Goal: Find specific page/section: Find specific page/section

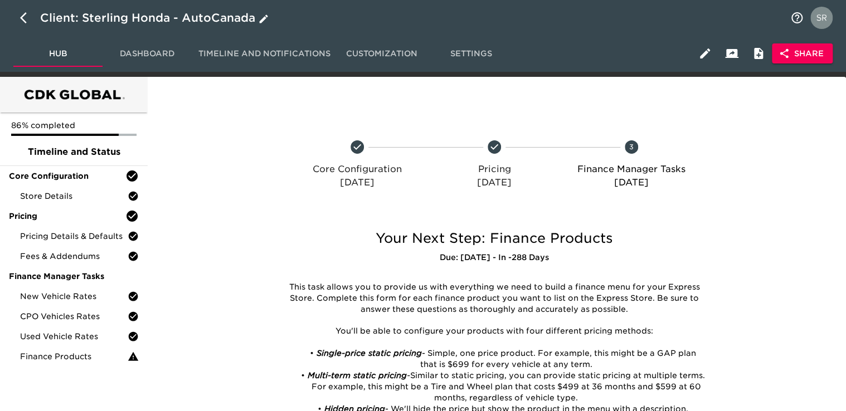
click at [22, 15] on icon "button" at bounding box center [23, 17] width 7 height 11
select select "10"
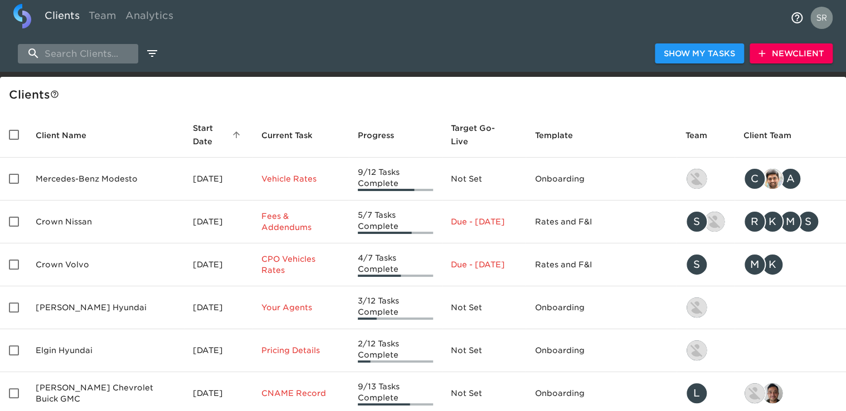
click at [93, 57] on input "search" at bounding box center [78, 54] width 120 height 20
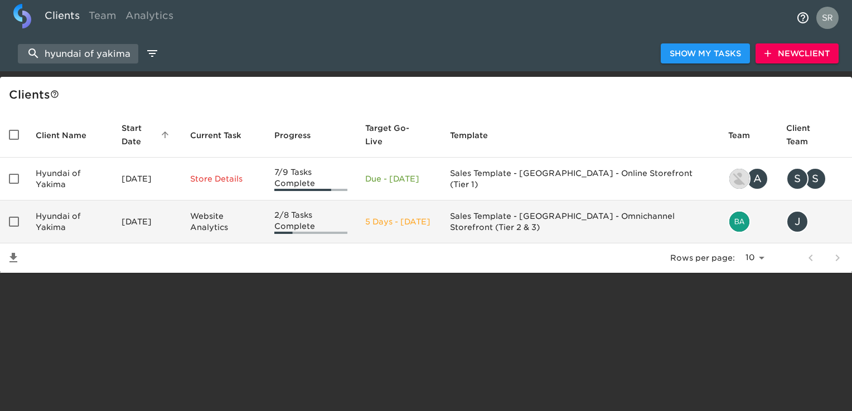
type input "hyundai of yakima"
click at [77, 228] on td "Hyundai of Yakima" at bounding box center [70, 222] width 86 height 43
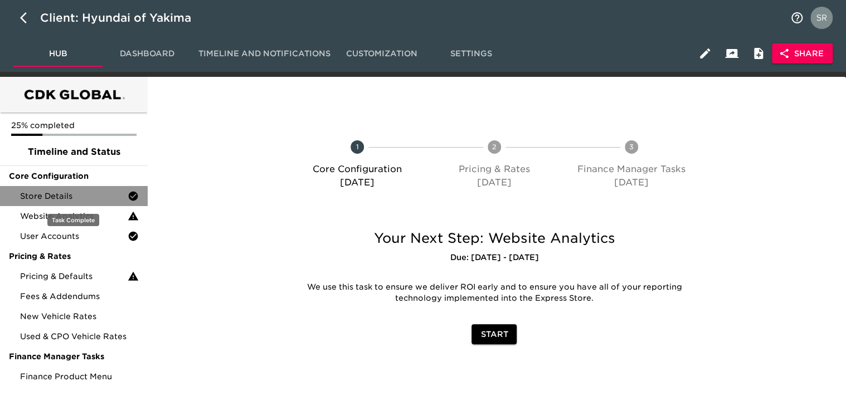
click at [61, 197] on span "Store Details" at bounding box center [74, 196] width 108 height 11
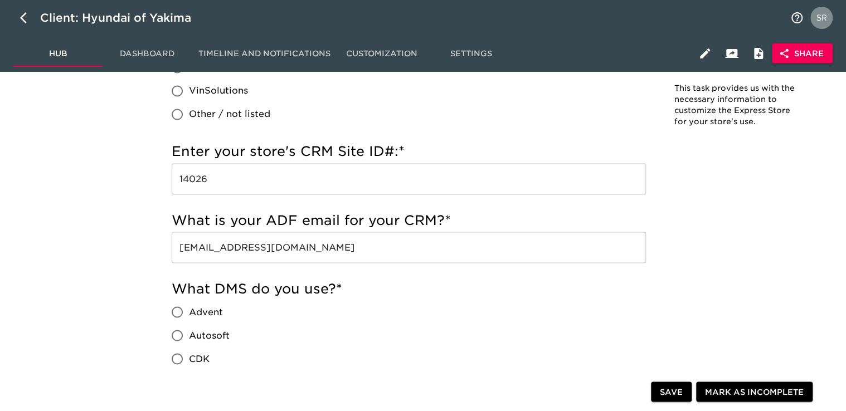
scroll to position [887, 0]
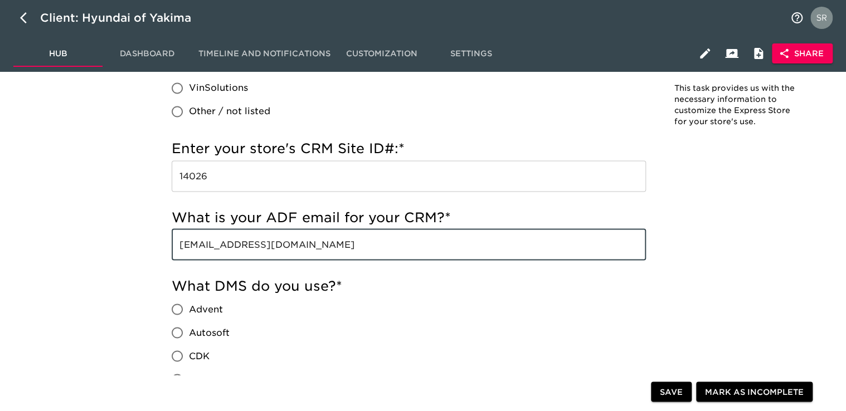
drag, startPoint x: 357, startPoint y: 244, endPoint x: 143, endPoint y: 237, distance: 214.7
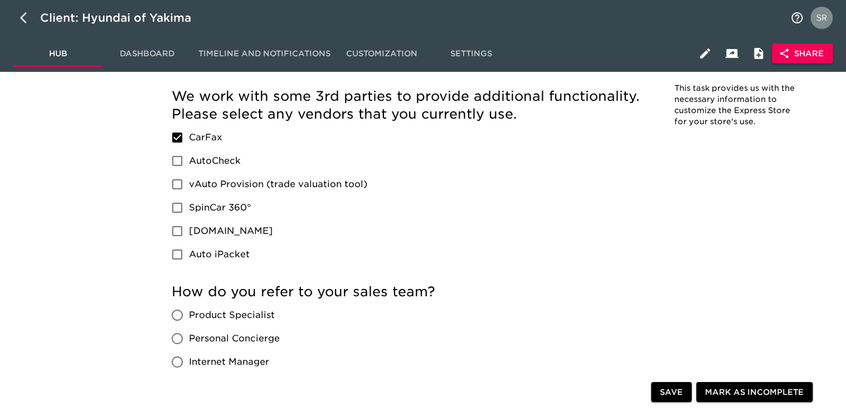
scroll to position [1947, 0]
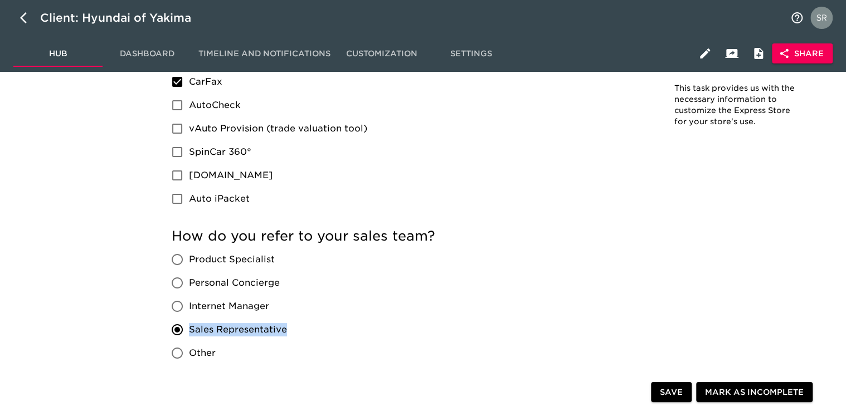
drag, startPoint x: 290, startPoint y: 328, endPoint x: 187, endPoint y: 322, distance: 102.7
click at [187, 322] on div "Product Specialist Personal Concierge Internet Manager Sales Representative Oth…" at bounding box center [234, 306] width 124 height 117
copy span "Sales Representative"
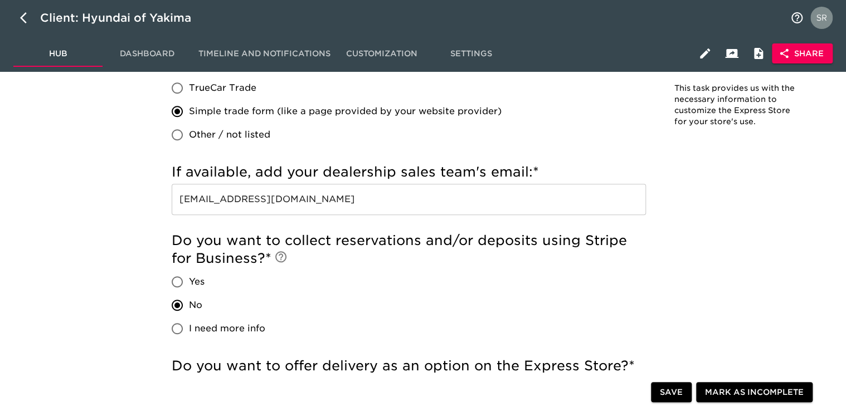
scroll to position [2504, 0]
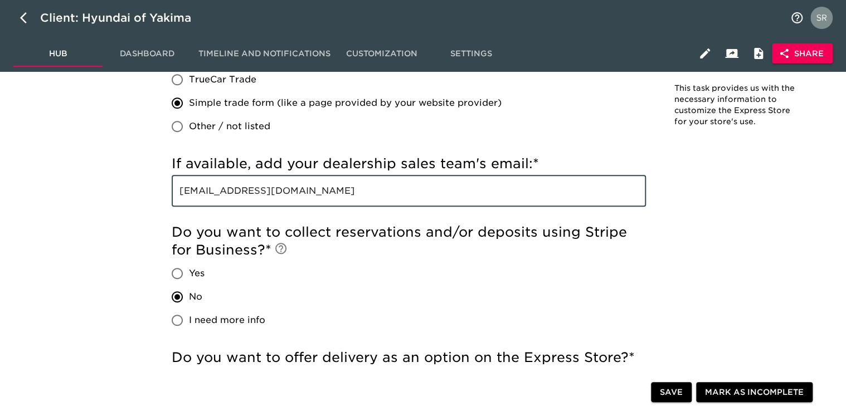
drag, startPoint x: 341, startPoint y: 191, endPoint x: 140, endPoint y: 188, distance: 200.7
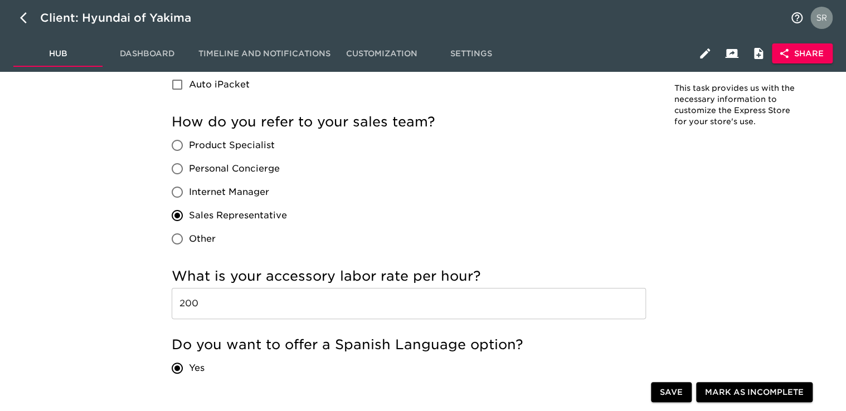
scroll to position [2058, 0]
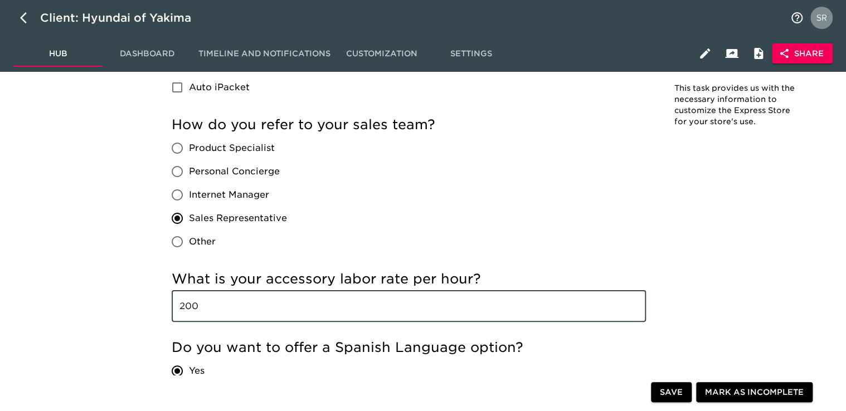
drag, startPoint x: 224, startPoint y: 311, endPoint x: 153, endPoint y: 311, distance: 71.4
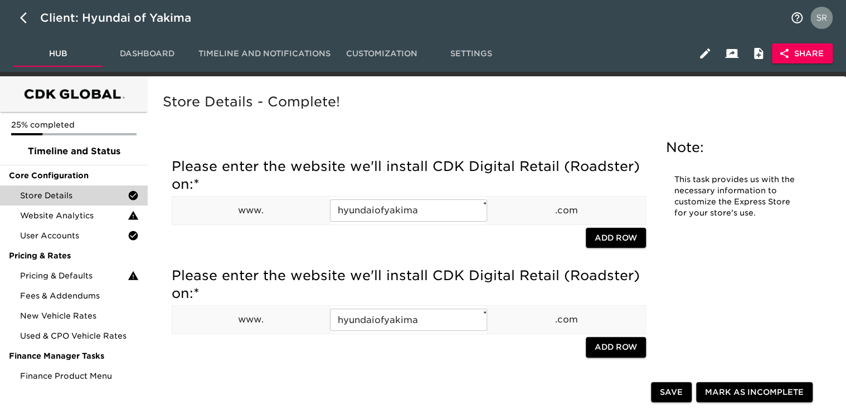
scroll to position [0, 0]
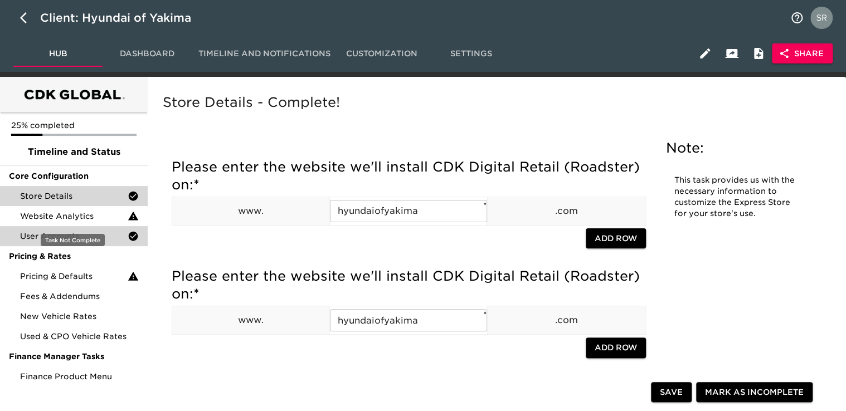
drag, startPoint x: 112, startPoint y: 212, endPoint x: 128, endPoint y: 231, distance: 24.9
click at [112, 212] on span "Website Analytics" at bounding box center [74, 216] width 108 height 11
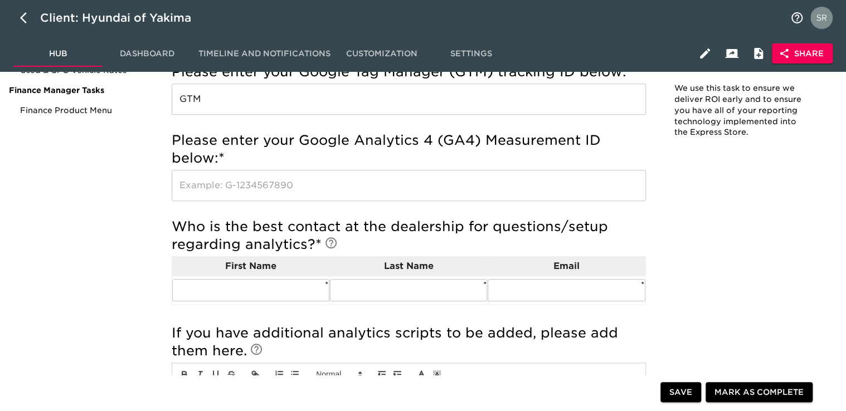
scroll to position [43, 0]
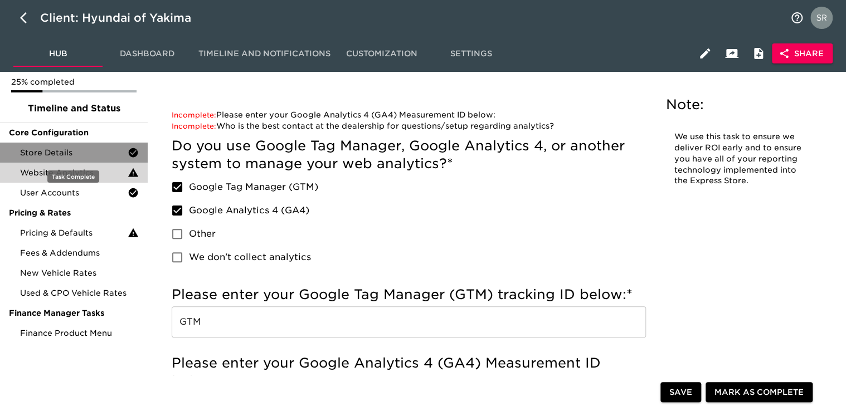
click at [48, 155] on span "Store Details" at bounding box center [74, 152] width 108 height 11
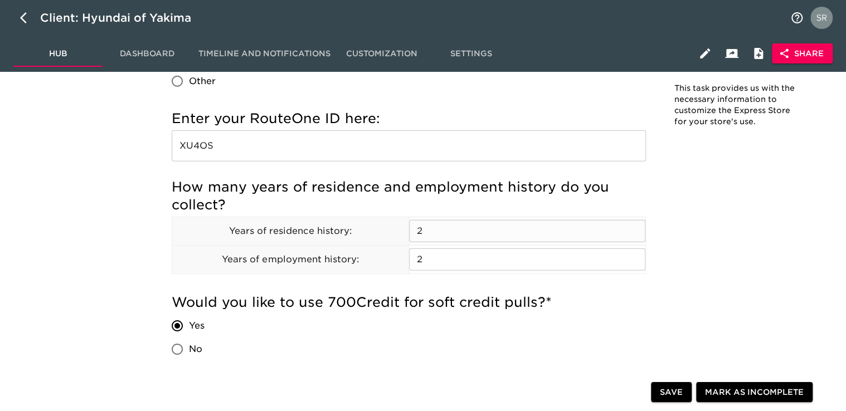
scroll to position [1449, 0]
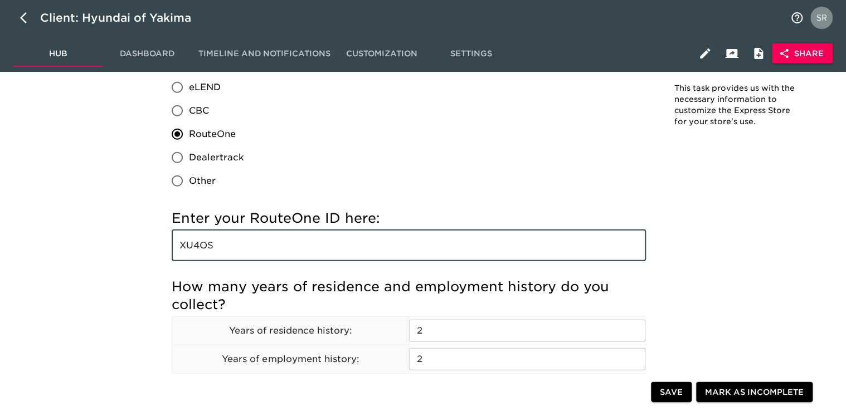
drag, startPoint x: 223, startPoint y: 239, endPoint x: 133, endPoint y: 231, distance: 90.1
click at [133, 231] on div "25% completed Timeline and Status Core Configuration Store Details Website Anal…" at bounding box center [423, 372] width 846 height 3489
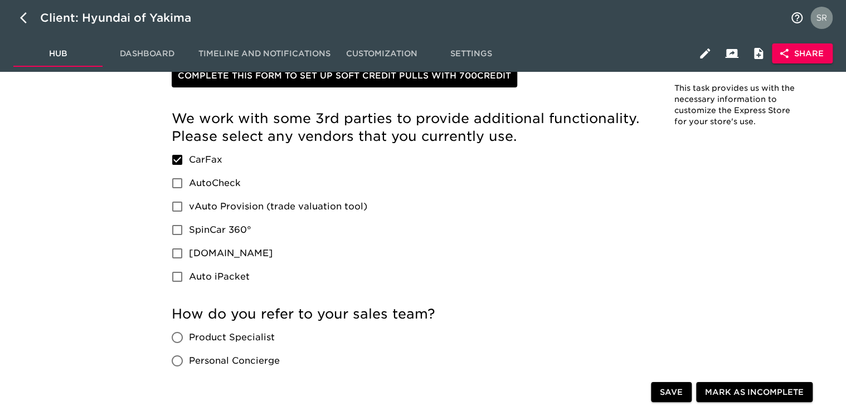
scroll to position [2283, 0]
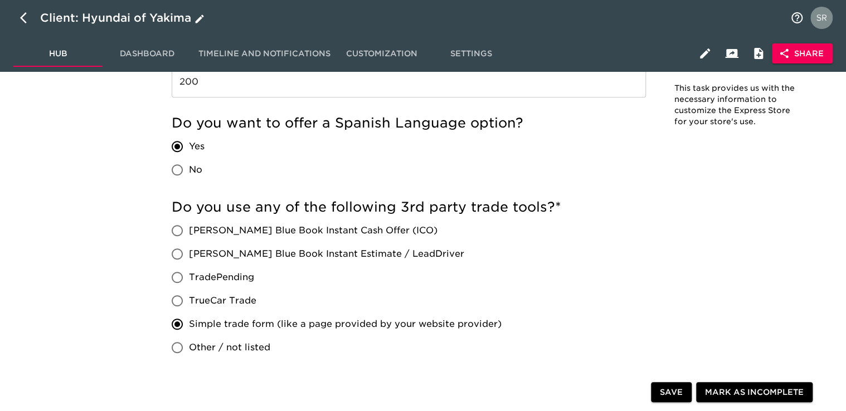
click at [23, 19] on icon "button" at bounding box center [26, 17] width 13 height 13
select select "10"
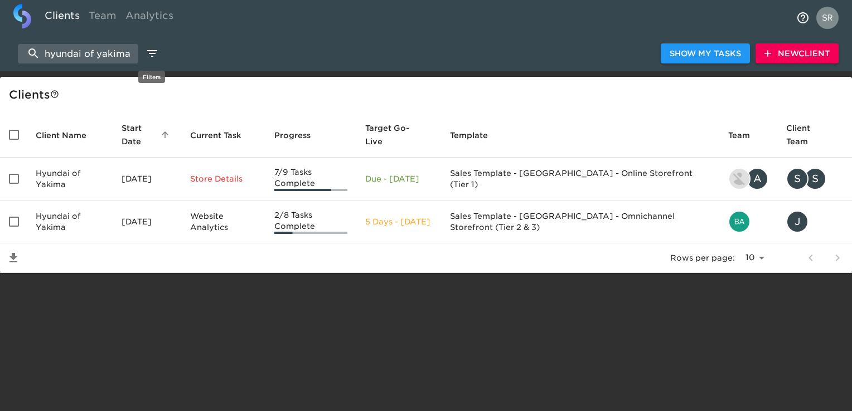
drag, startPoint x: 39, startPoint y: 52, endPoint x: 149, endPoint y: 52, distance: 110.4
click at [149, 52] on div "hyundai of yakima Show My Tasks New Client" at bounding box center [426, 54] width 852 height 36
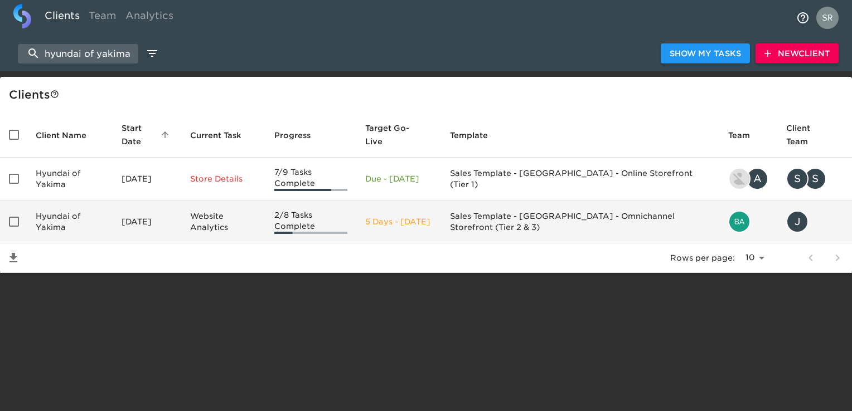
click at [75, 219] on td "Hyundai of Yakima" at bounding box center [70, 222] width 86 height 43
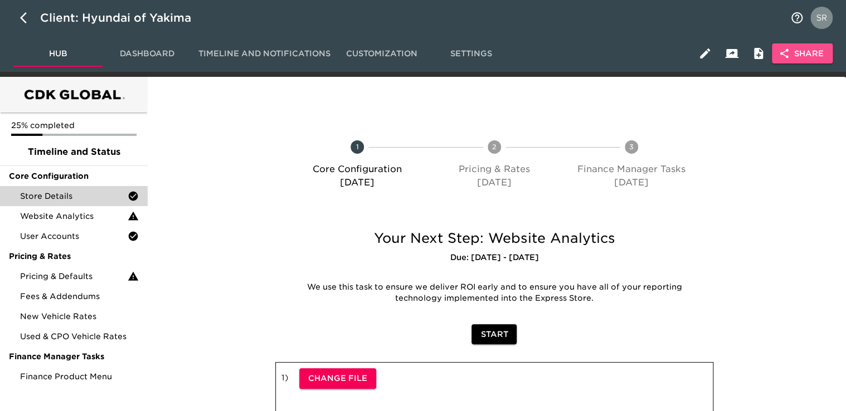
click at [805, 55] on span "Share" at bounding box center [802, 54] width 43 height 14
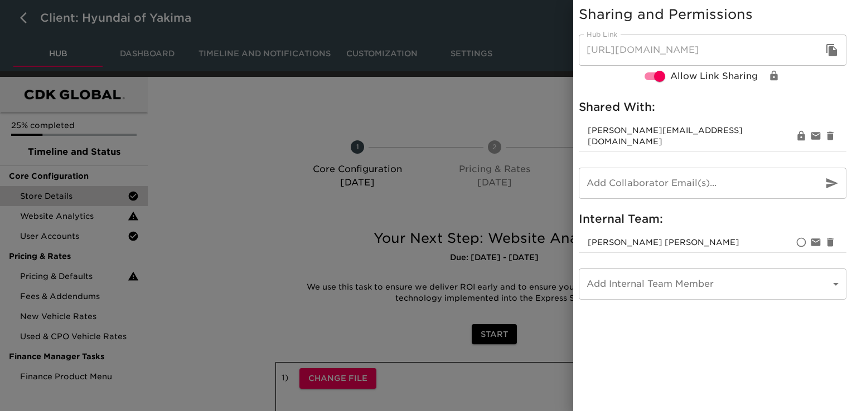
click at [681, 270] on body "Client: Hyundai of Yakima Hub Dashboard Timeline and Notifications Customizatio…" at bounding box center [426, 337] width 852 height 674
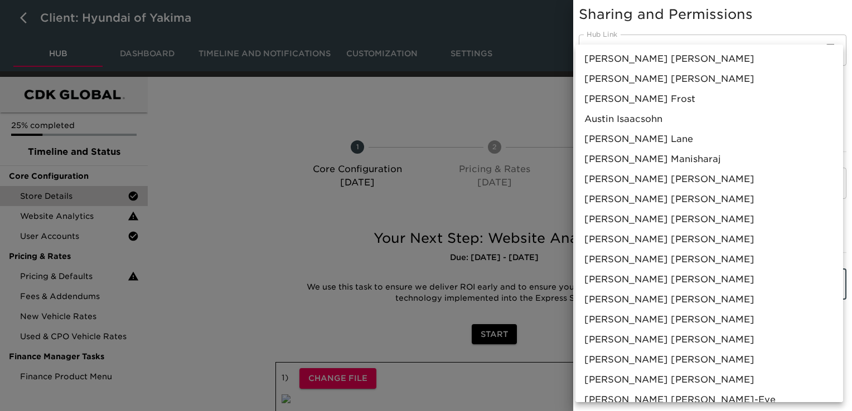
scroll to position [778, 0]
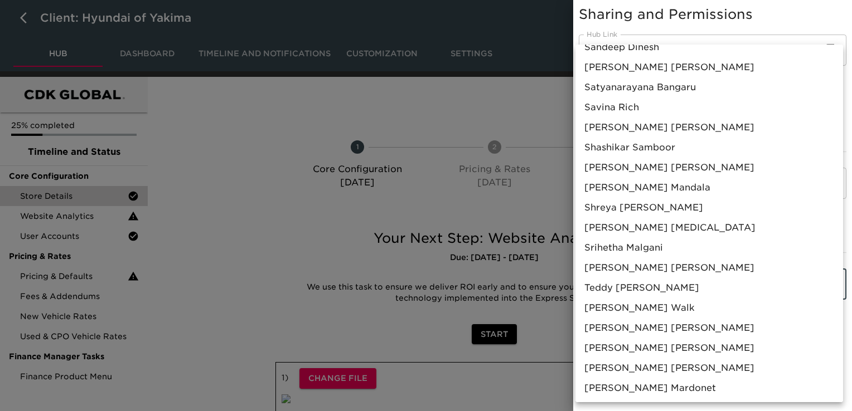
click at [671, 245] on li "[PERSON_NAME]" at bounding box center [709, 248] width 268 height 20
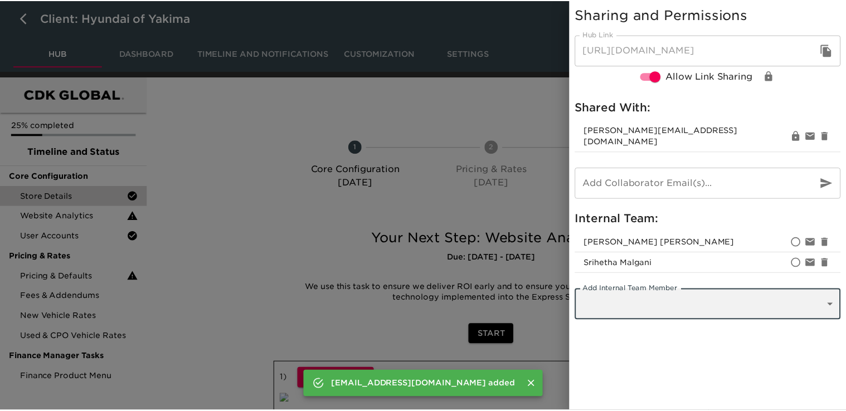
scroll to position [975, 0]
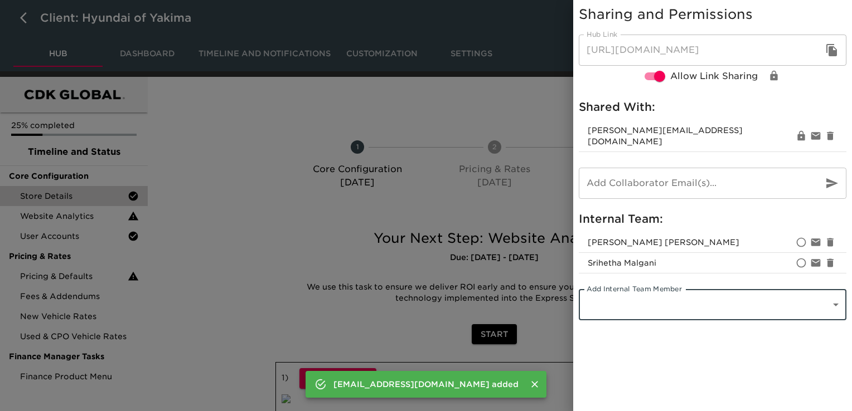
click at [373, 305] on div at bounding box center [426, 205] width 852 height 411
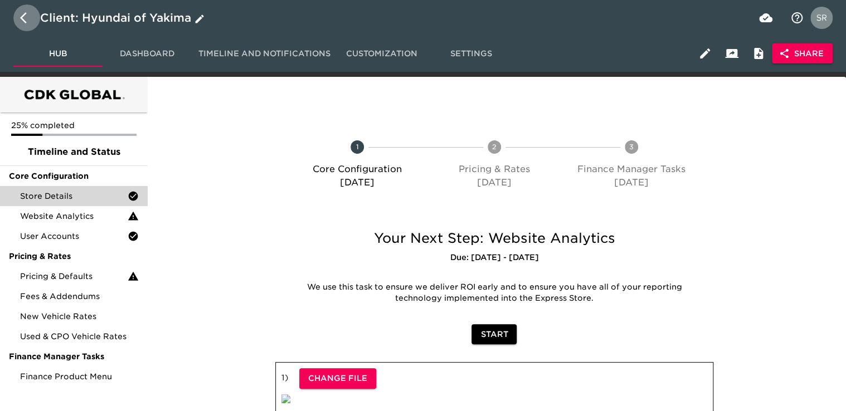
click at [25, 21] on icon "button" at bounding box center [23, 17] width 7 height 11
select select "10"
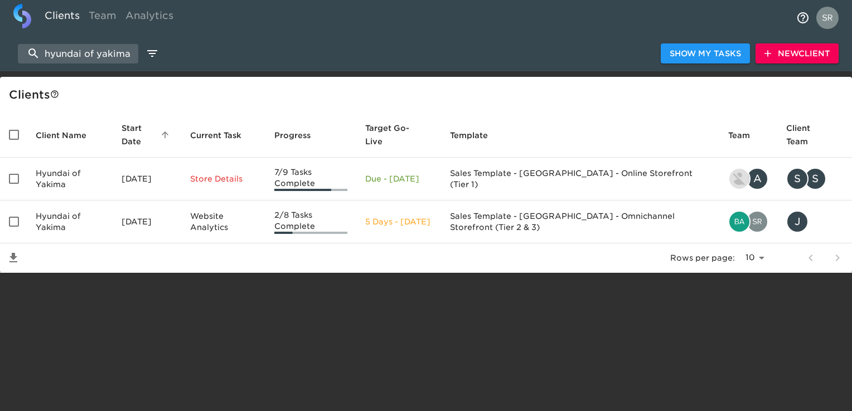
drag, startPoint x: 47, startPoint y: 53, endPoint x: 174, endPoint y: 41, distance: 127.7
click at [174, 41] on div "hyundai of yakima Show My Tasks New Client" at bounding box center [426, 54] width 852 height 36
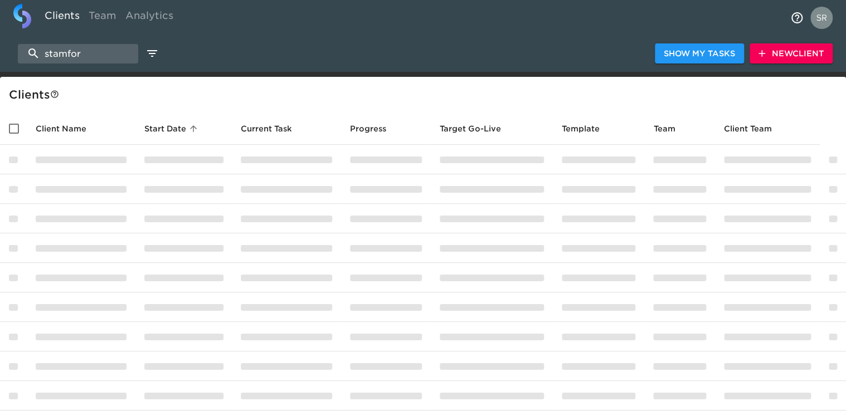
type input "[GEOGRAPHIC_DATA]"
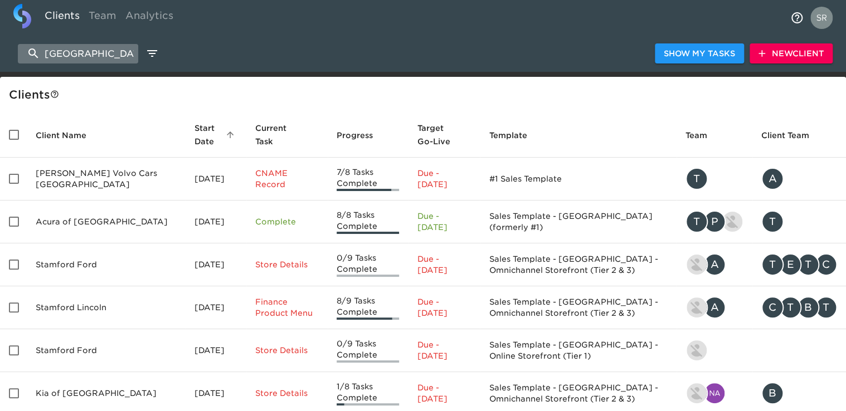
click at [61, 55] on input "[GEOGRAPHIC_DATA]" at bounding box center [78, 54] width 120 height 20
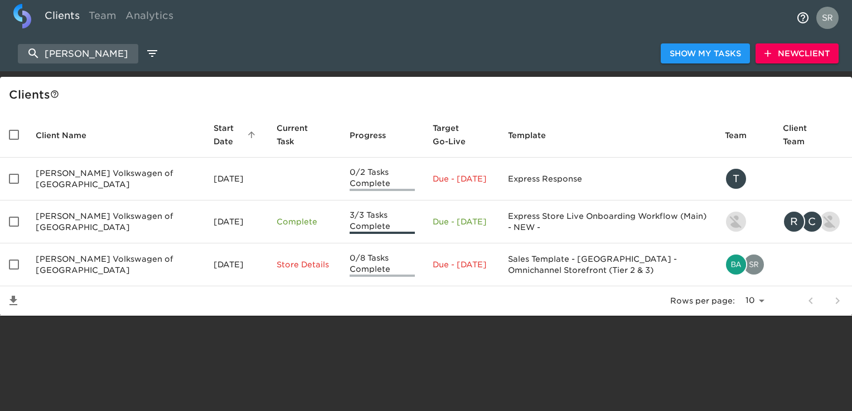
type input "[PERSON_NAME]"
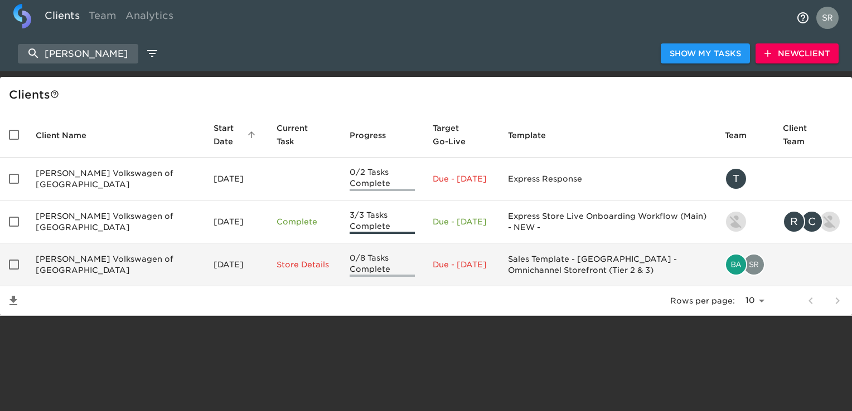
click at [117, 264] on td "[PERSON_NAME] Volkswagen of [GEOGRAPHIC_DATA]" at bounding box center [116, 265] width 178 height 43
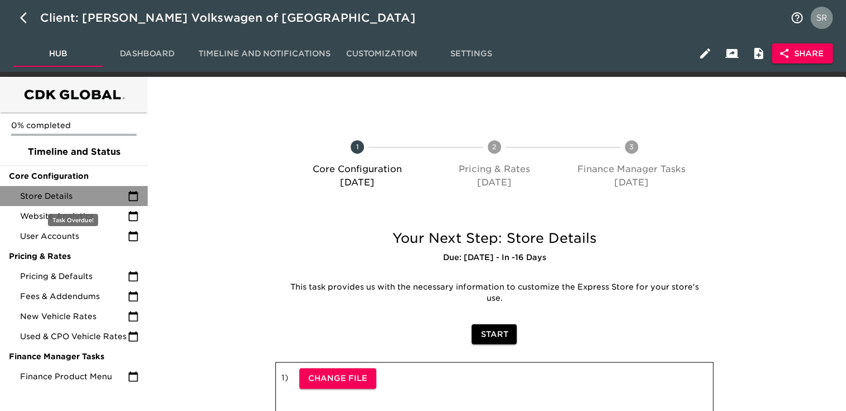
click at [71, 189] on div "Store Details" at bounding box center [74, 196] width 148 height 20
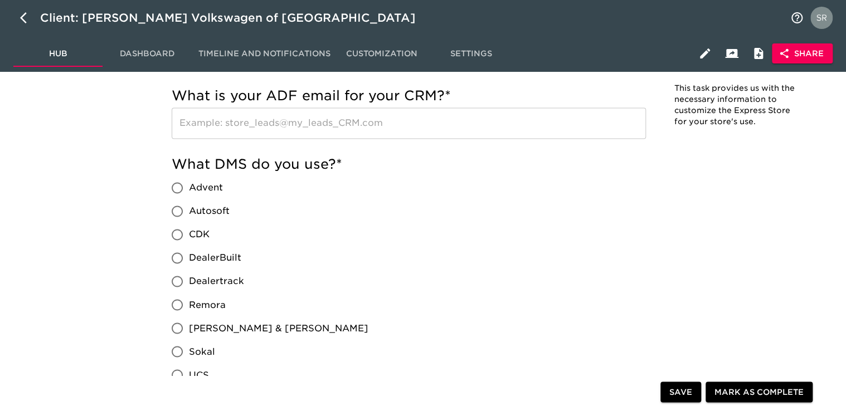
scroll to position [948, 0]
